Goal: Communication & Community: Share content

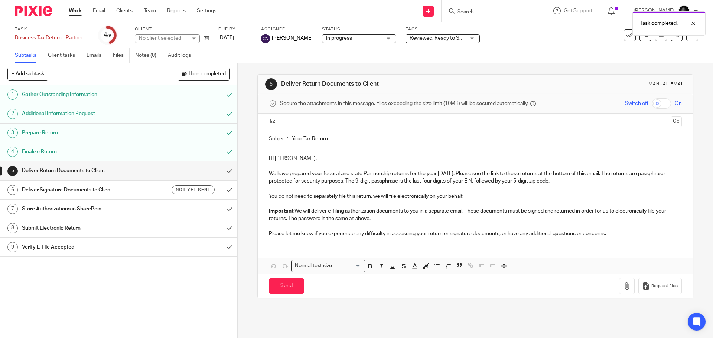
click at [299, 121] on input "text" at bounding box center [475, 122] width 385 height 9
click at [656, 104] on input "checkbox" at bounding box center [661, 103] width 19 height 10
checkbox input "true"
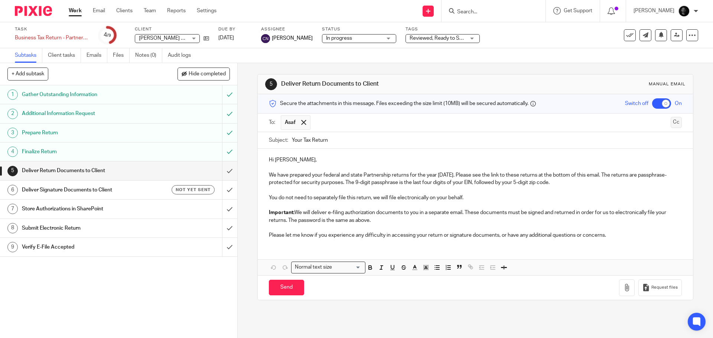
click at [671, 123] on button "Cc" at bounding box center [676, 122] width 11 height 11
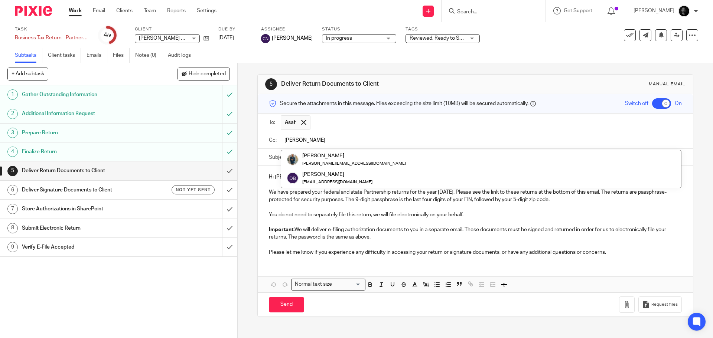
type input "dan"
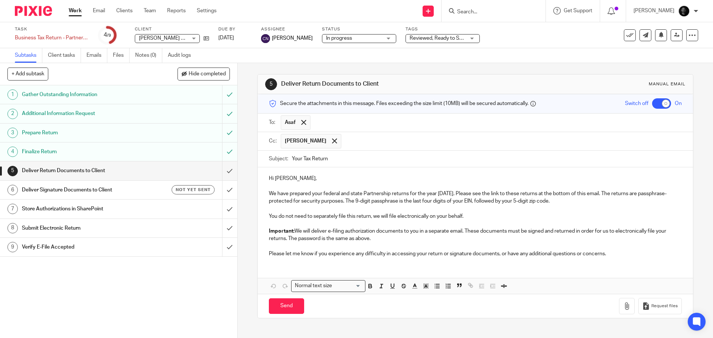
click at [345, 144] on input "text" at bounding box center [512, 141] width 334 height 14
click at [242, 102] on div "5 Deliver Return Documents to Client Manual email Secure the attachments in thi…" at bounding box center [475, 200] width 475 height 275
click at [677, 36] on div "See template in use Advanced task editor Copy task Make recurring Delete" at bounding box center [661, 35] width 74 height 12
click at [675, 36] on link at bounding box center [677, 35] width 12 height 12
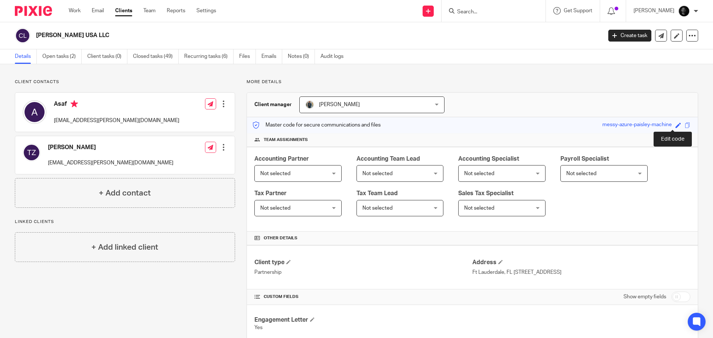
click at [675, 126] on span at bounding box center [678, 126] width 6 height 6
type input "835333312"
click at [659, 124] on link "Save" at bounding box center [665, 124] width 12 height 7
type input "835333312"
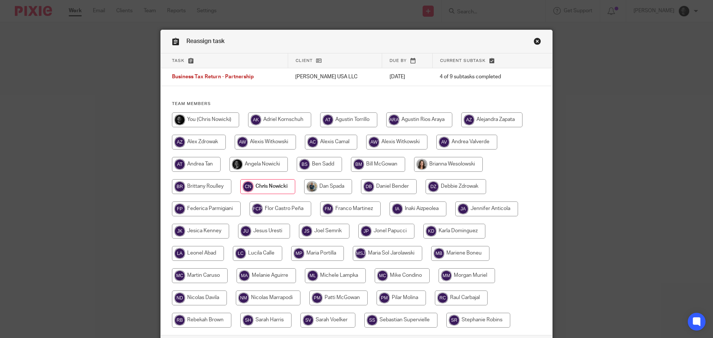
click at [535, 40] on link "Close this dialog window" at bounding box center [537, 43] width 7 height 10
